Goal: Transaction & Acquisition: Download file/media

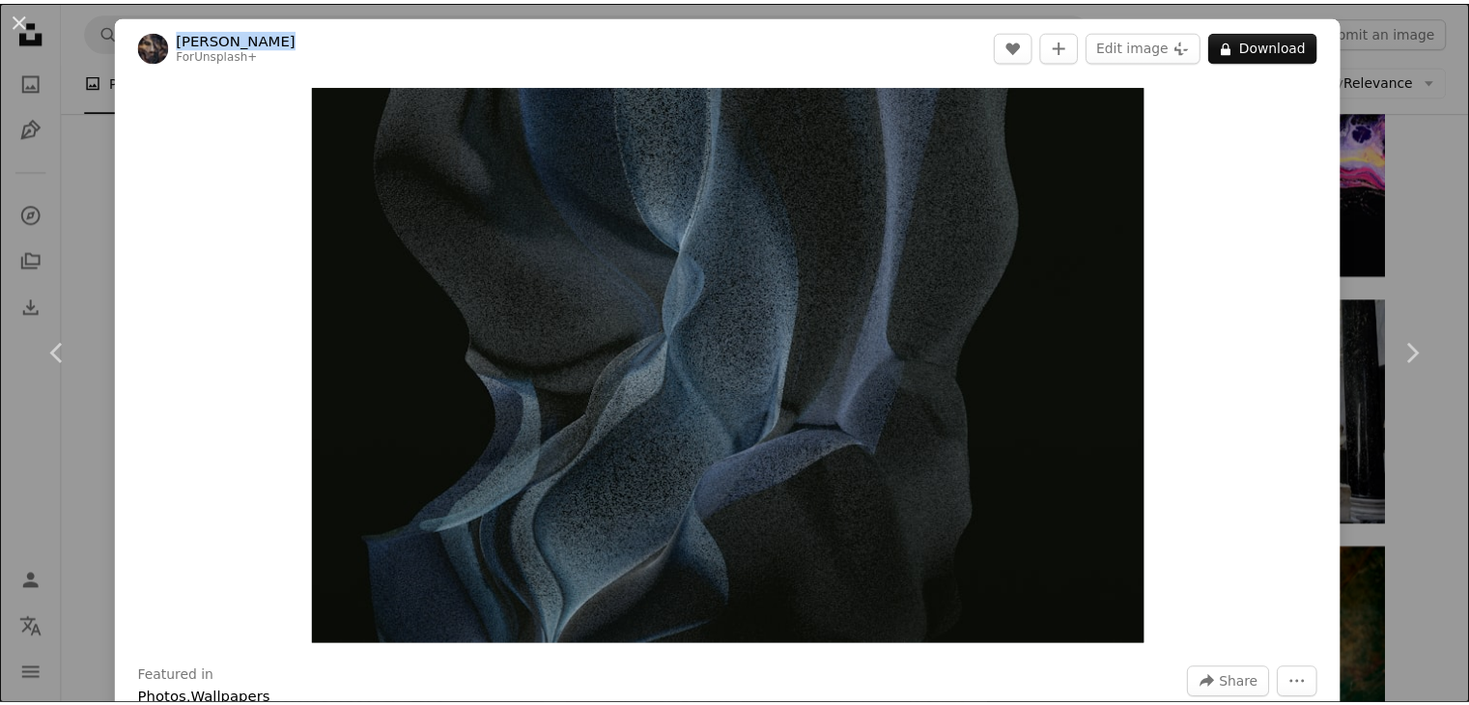
scroll to position [15393, 0]
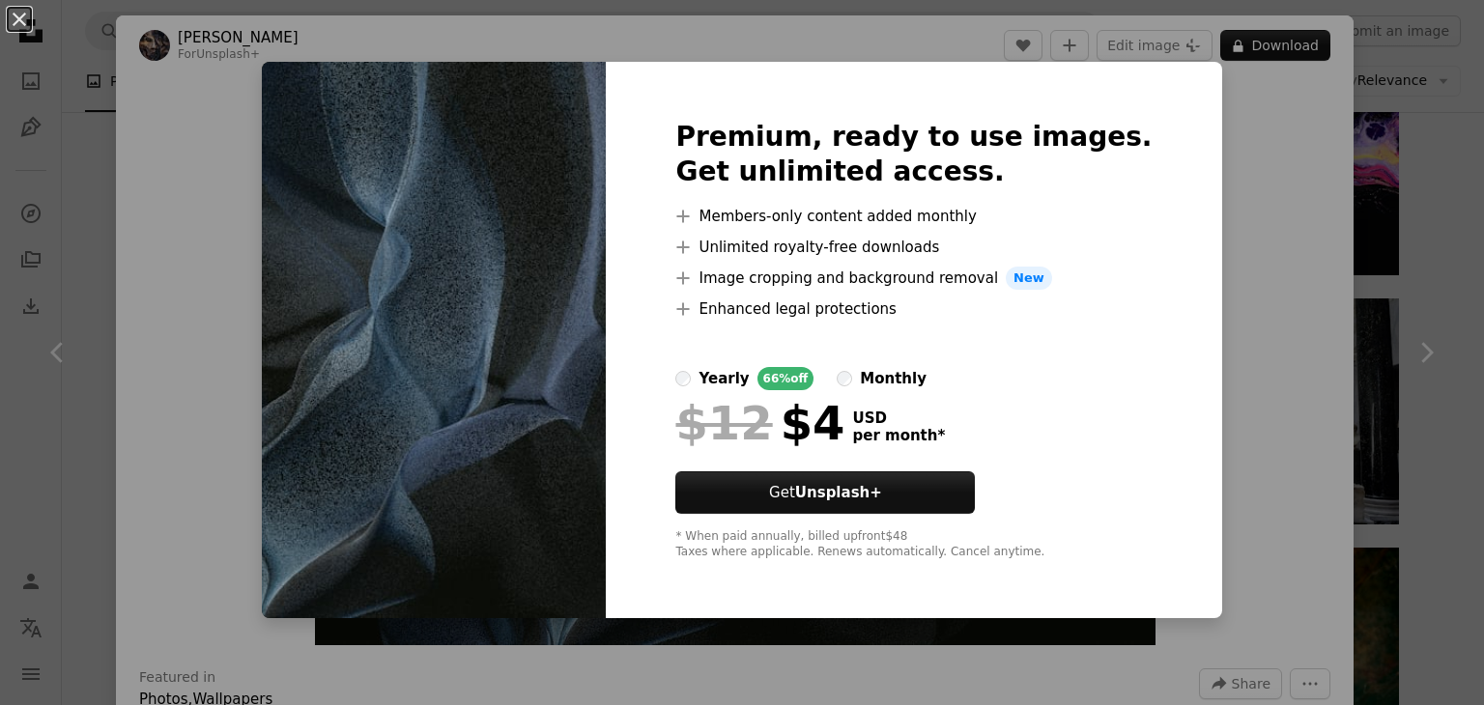
click at [1213, 573] on div "An X shape Premium, ready to use images. Get unlimited access. A plus sign Memb…" at bounding box center [742, 352] width 1484 height 705
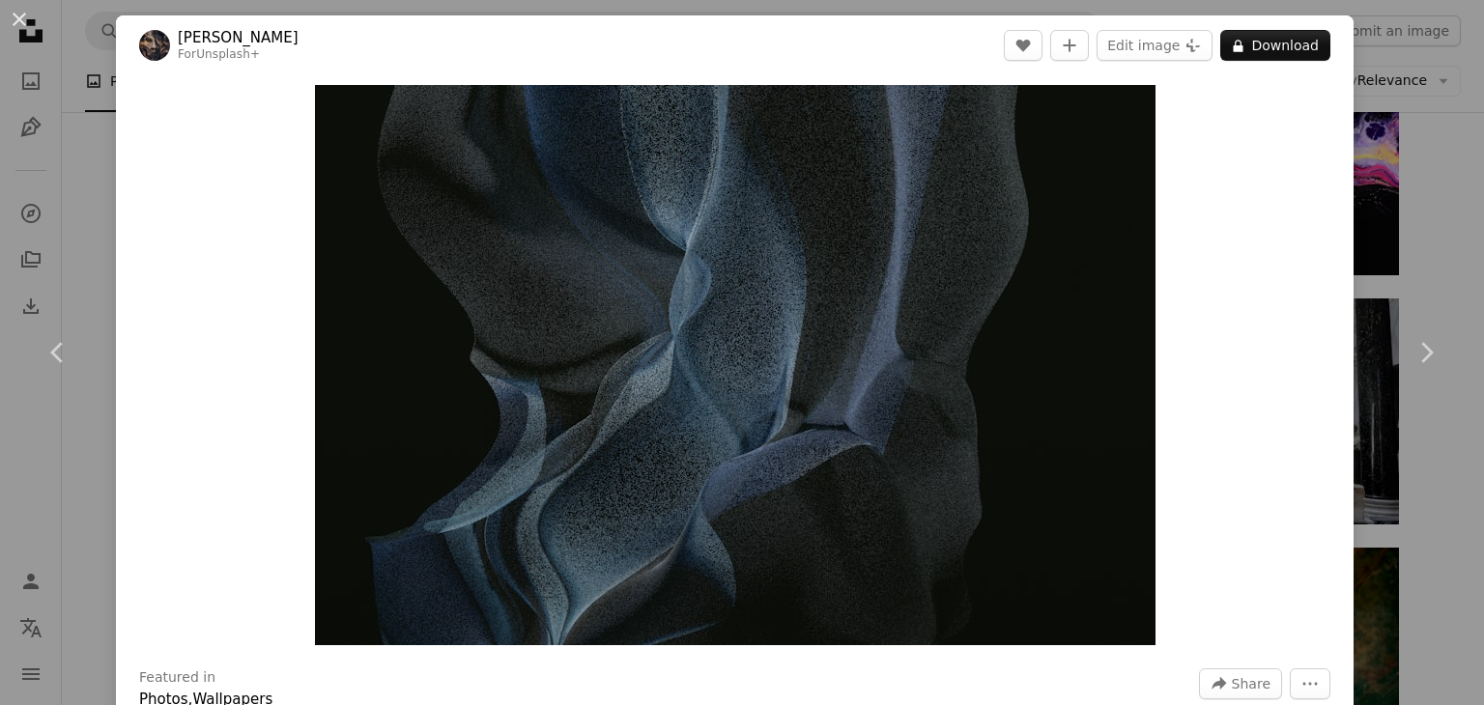
click at [1400, 458] on div "An X shape Chevron left Chevron right [PERSON_NAME] For Unsplash+ A heart A plu…" at bounding box center [742, 352] width 1484 height 705
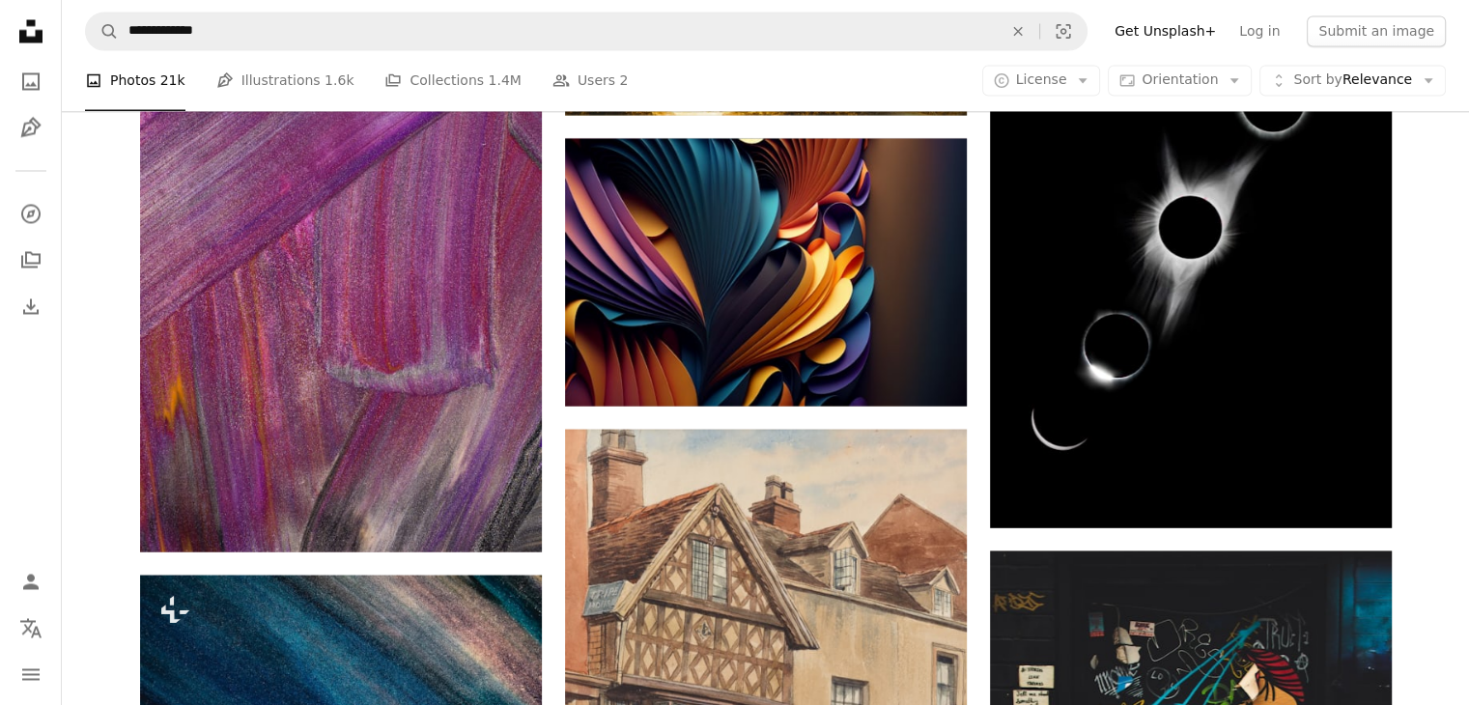
scroll to position [25536, 0]
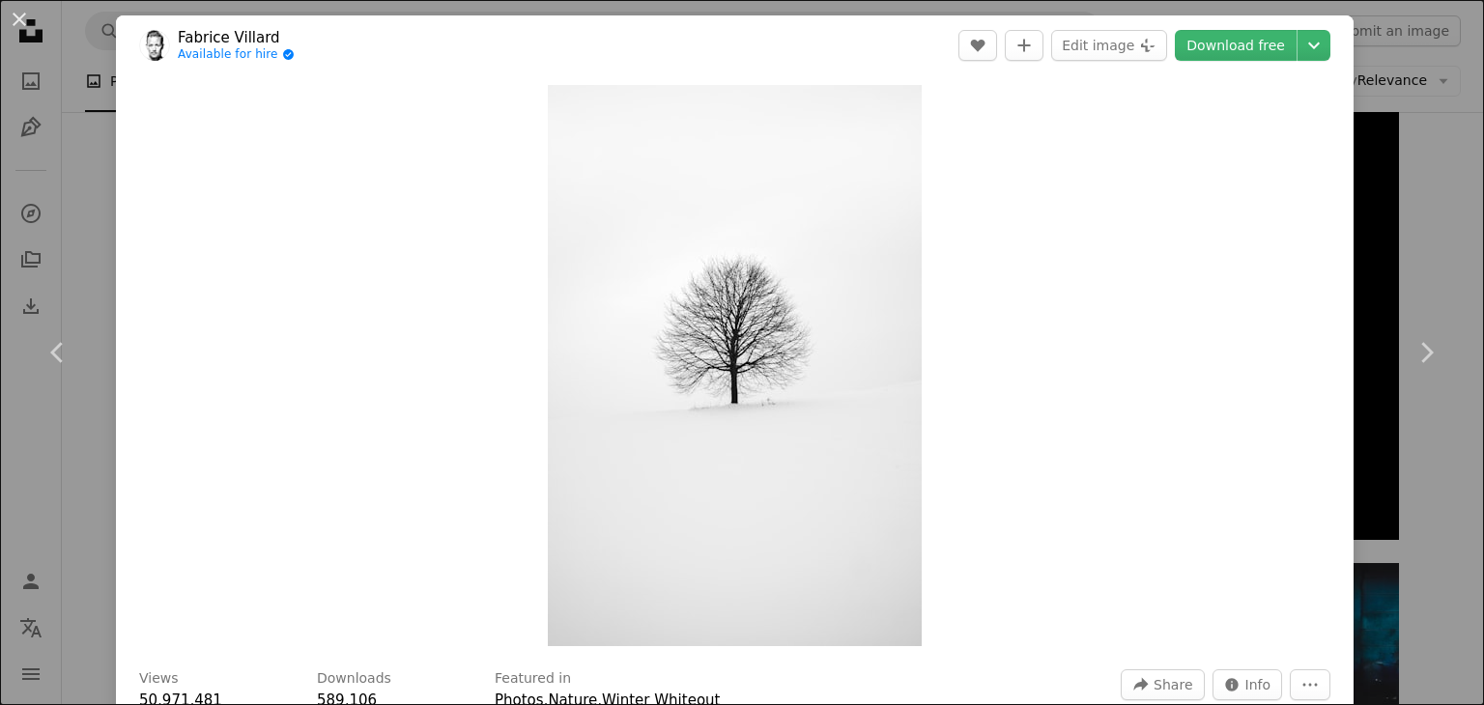
drag, startPoint x: 723, startPoint y: 329, endPoint x: 1202, endPoint y: 81, distance: 539.6
click at [1202, 81] on div "Zoom in" at bounding box center [734, 365] width 1237 height 581
click at [1233, 47] on link "Download free" at bounding box center [1236, 45] width 122 height 31
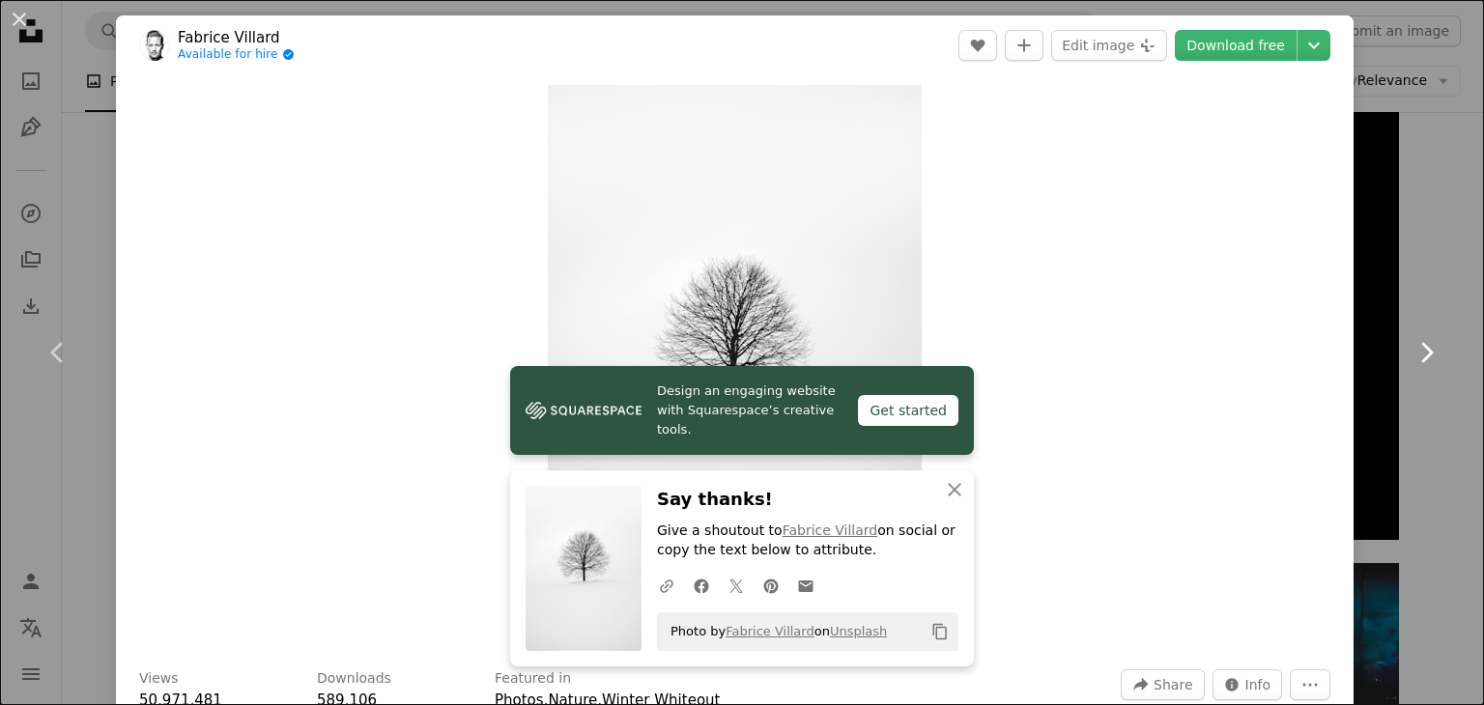
click at [1444, 268] on link "Chevron right" at bounding box center [1426, 352] width 116 height 185
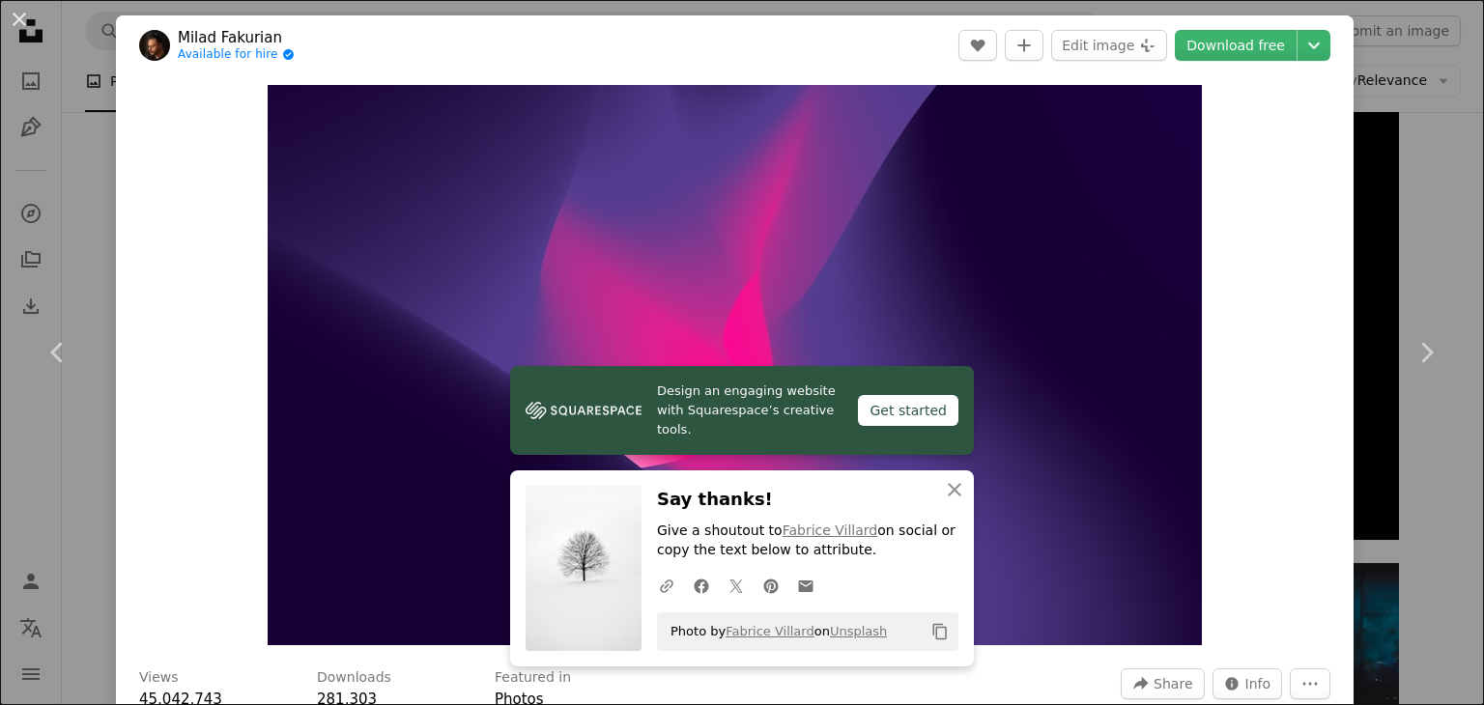
click at [1406, 225] on div "An X shape Chevron left Chevron right Milad Fakurian Available for hire A check…" at bounding box center [742, 352] width 1484 height 705
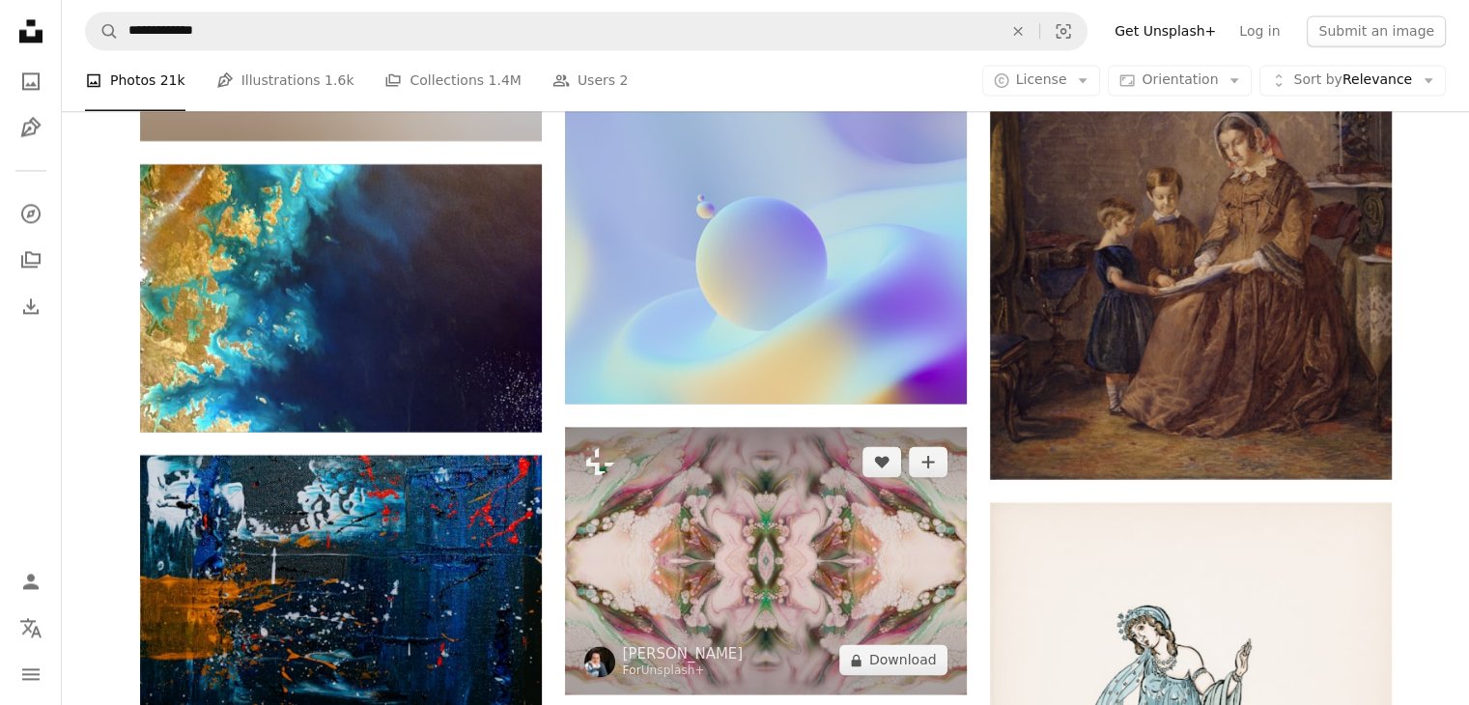
scroll to position [32298, 0]
